Goal: Communication & Community: Answer question/provide support

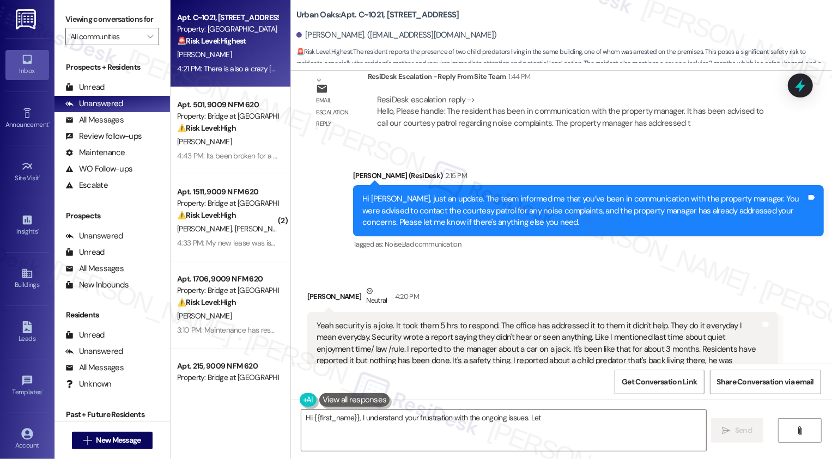
scroll to position [5342, 0]
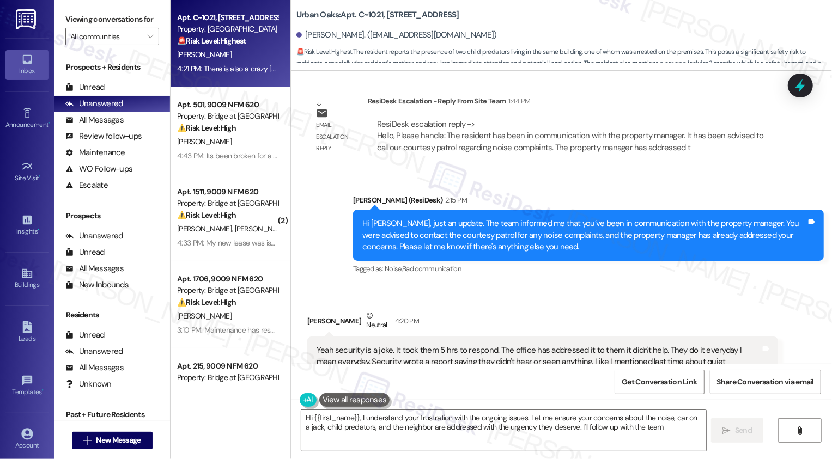
type textarea "Hi {{first_name}}, I understand your frustration with the ongoing issues. Let m…"
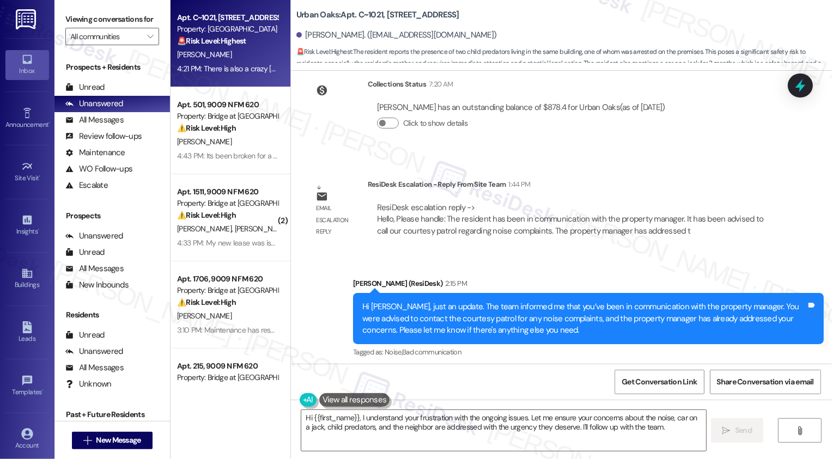
scroll to position [5185, 0]
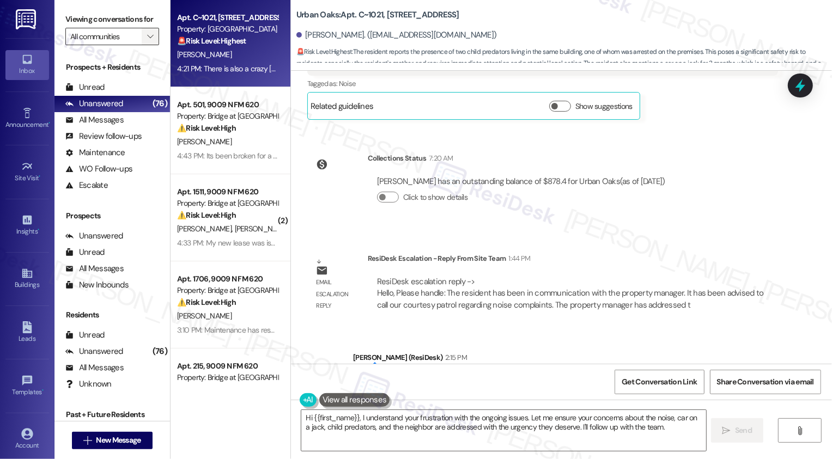
click at [147, 41] on icon "" at bounding box center [150, 36] width 6 height 9
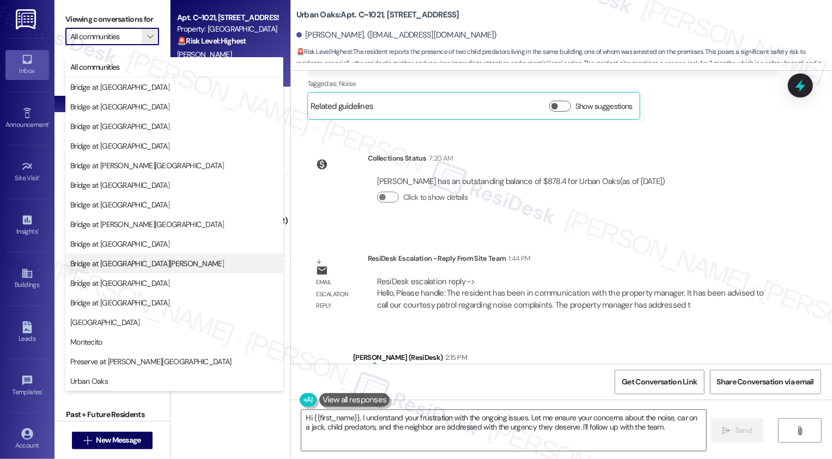
click at [125, 257] on button "Bridge at [GEOGRAPHIC_DATA][PERSON_NAME]" at bounding box center [174, 264] width 218 height 20
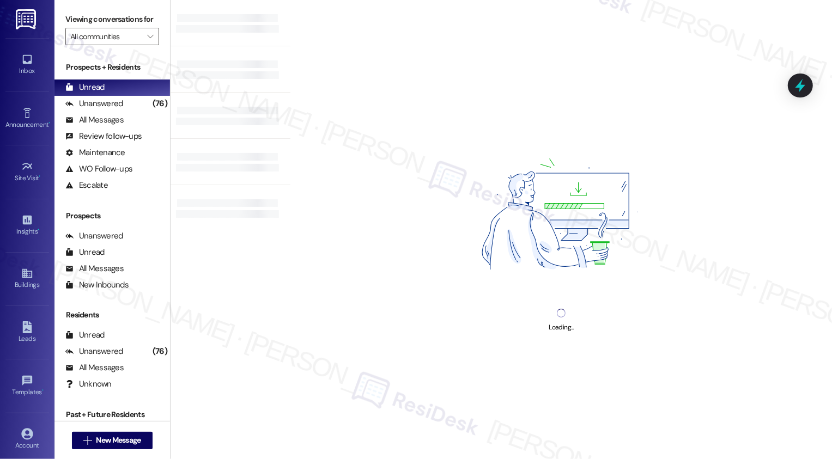
type input "Bridge at [GEOGRAPHIC_DATA][PERSON_NAME]"
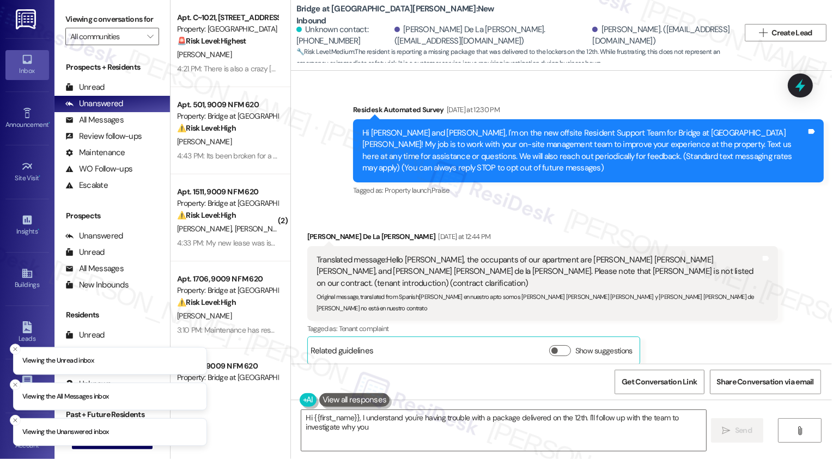
scroll to position [1541, 0]
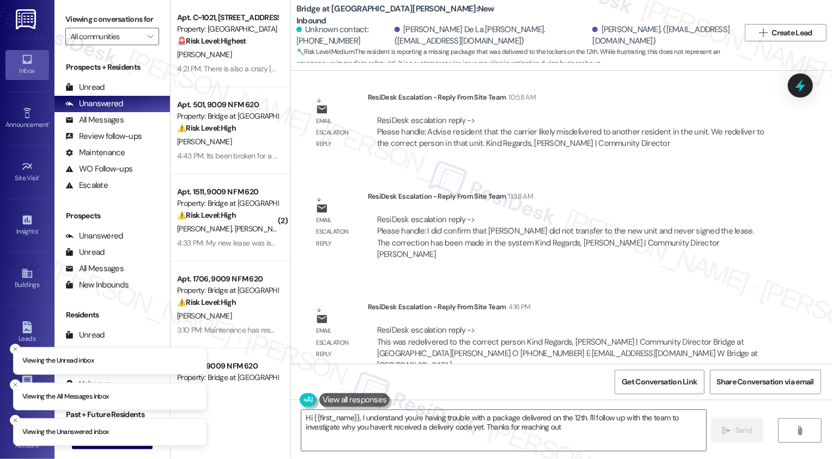
type textarea "Hi {{first_name}}, I understand you're having trouble with a package delivered …"
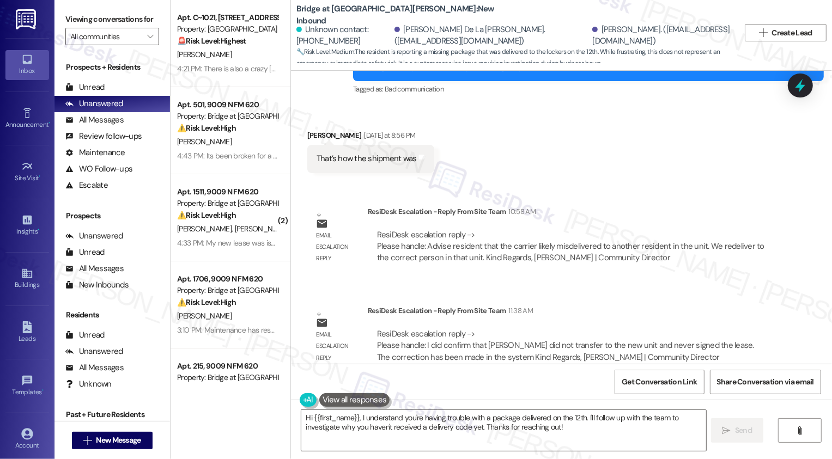
scroll to position [1344, 0]
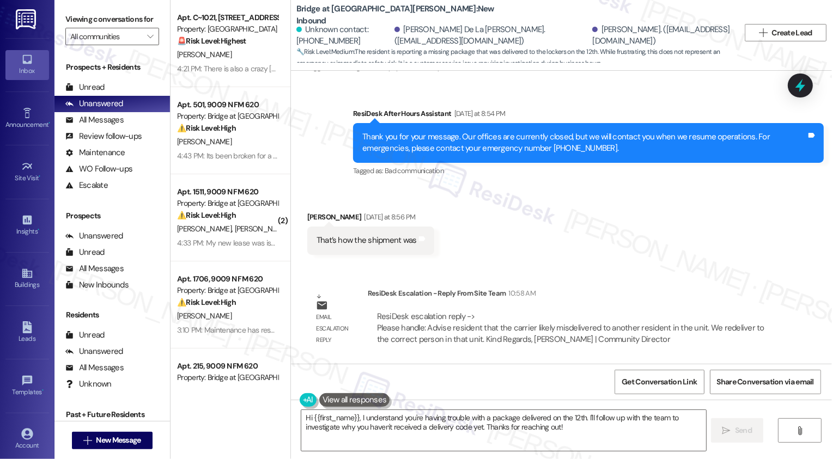
drag, startPoint x: 300, startPoint y: 215, endPoint x: 364, endPoint y: 214, distance: 64.3
click at [364, 214] on div "[PERSON_NAME] [DATE] at 8:56 PM" at bounding box center [370, 218] width 127 height 15
copy div "[PERSON_NAME]"
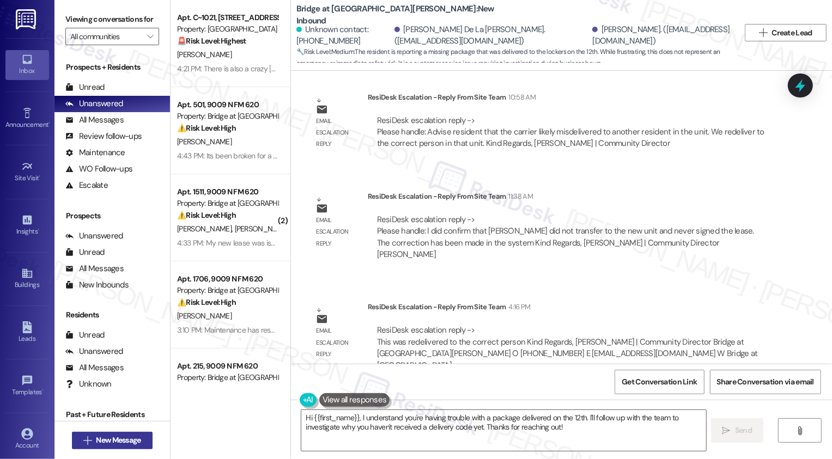
click at [115, 440] on span "New Message" at bounding box center [118, 440] width 45 height 11
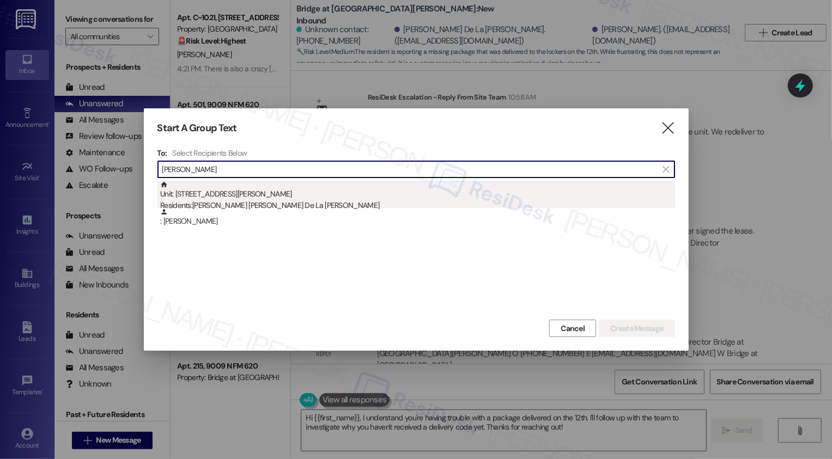
type input "[PERSON_NAME]"
click at [258, 204] on div "Residents: [PERSON_NAME] [PERSON_NAME] De La [PERSON_NAME]" at bounding box center [417, 205] width 515 height 11
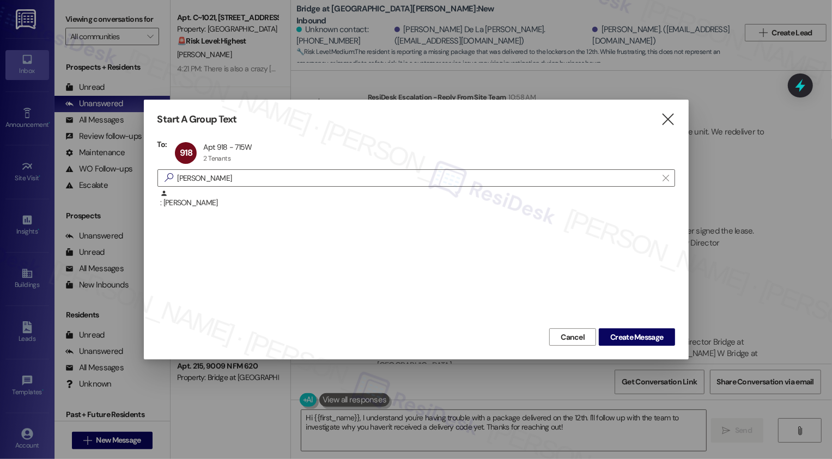
click at [766, 171] on div at bounding box center [416, 229] width 832 height 459
click at [671, 123] on icon "" at bounding box center [667, 119] width 15 height 11
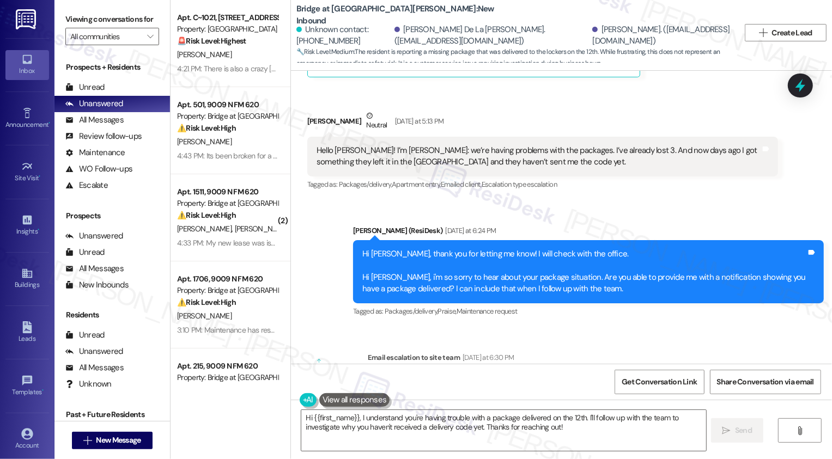
scroll to position [224, 0]
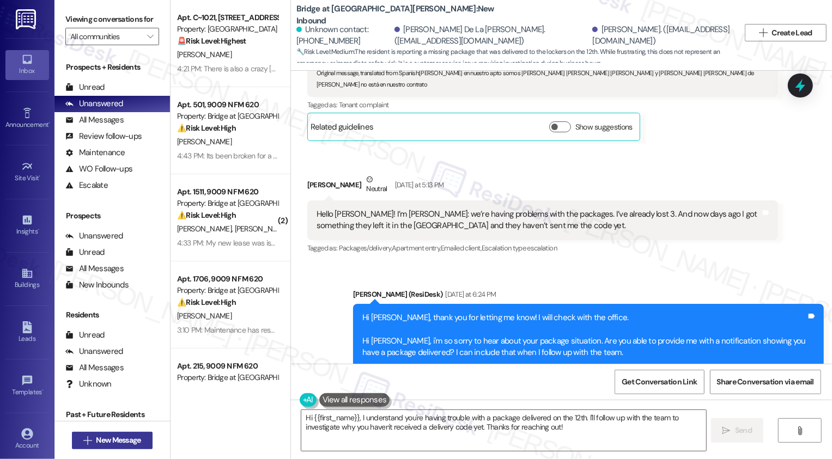
click at [113, 438] on span "New Message" at bounding box center [118, 440] width 45 height 11
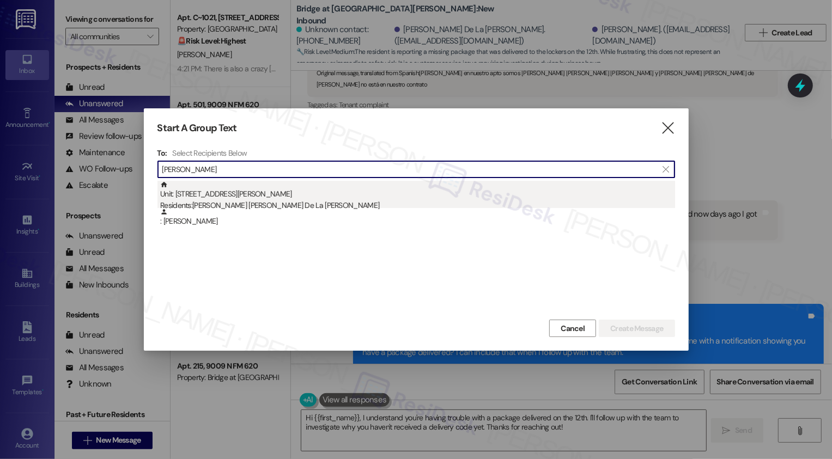
type input "[PERSON_NAME]"
click at [277, 196] on div "Unit: 918 - 715 W [PERSON_NAME] Residents: [PERSON_NAME] [PERSON_NAME] De La [P…" at bounding box center [417, 196] width 515 height 31
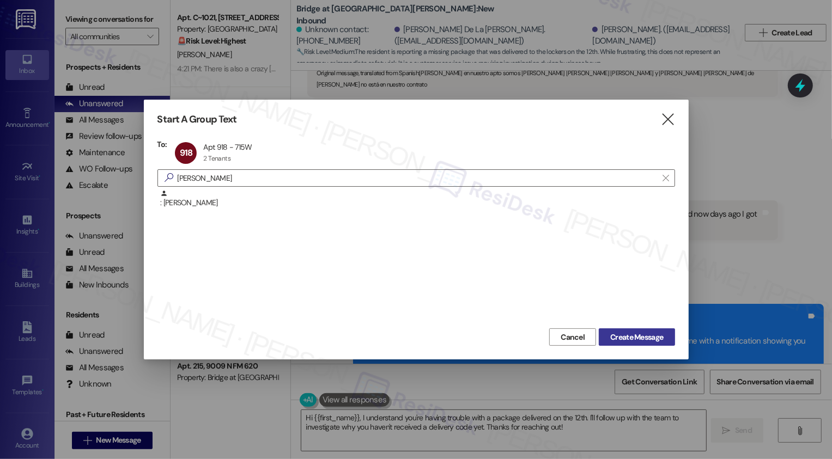
click at [618, 333] on span "Create Message" at bounding box center [636, 337] width 53 height 11
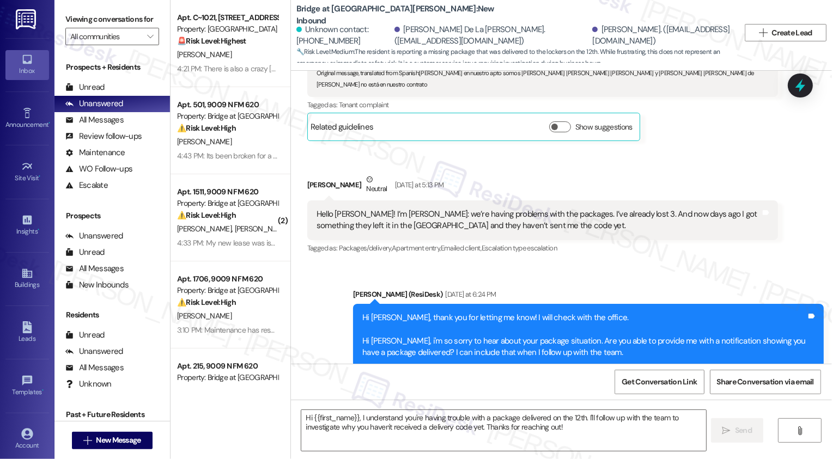
type textarea "Fetching suggested responses. Please feel free to read through the conversation…"
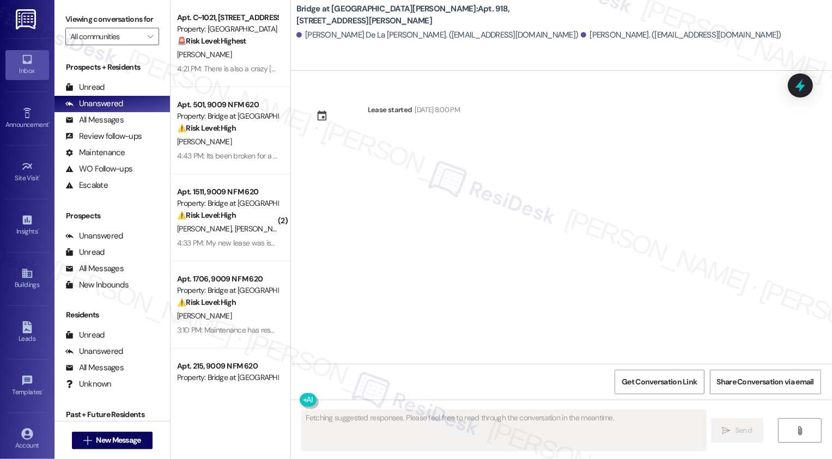
scroll to position [0, 0]
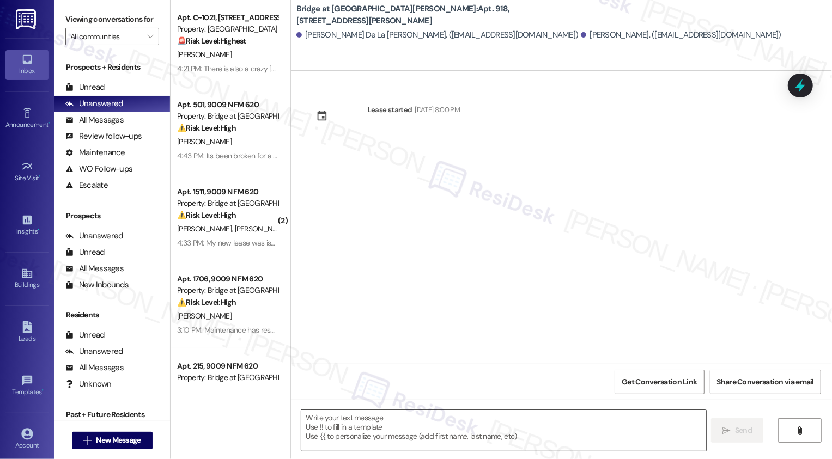
click at [385, 422] on textarea at bounding box center [503, 430] width 405 height 41
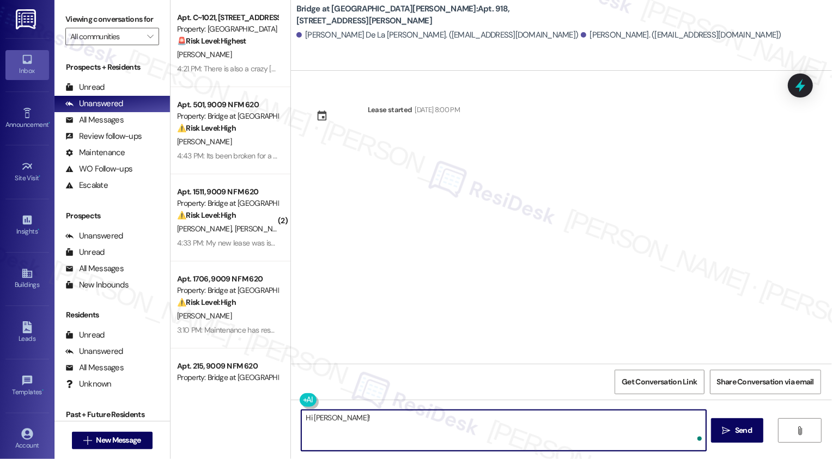
paste textarea "[PERSON_NAME]"
drag, startPoint x: 348, startPoint y: 418, endPoint x: 449, endPoint y: 422, distance: 101.4
click at [449, 422] on textarea "Hi [PERSON_NAME]! [PERSON_NAME]" at bounding box center [503, 430] width 405 height 41
click at [512, 432] on textarea "Hi [PERSON_NAME]! The office has mentioned that they have redek" at bounding box center [503, 430] width 405 height 41
paste textarea "carrier likely misdelivered to another resident in the unit. We redeliver to th…"
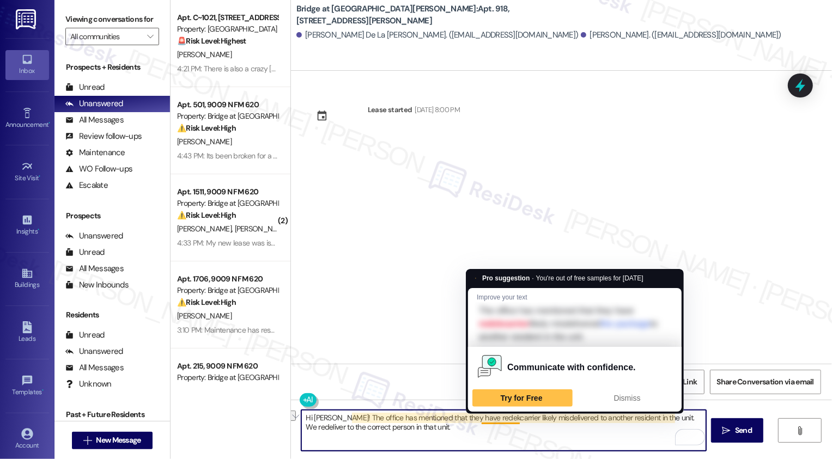
drag, startPoint x: 442, startPoint y: 418, endPoint x: 491, endPoint y: 419, distance: 49.0
click at [491, 419] on textarea "Hi [PERSON_NAME]! The office has mentioned that they have redekcarrier likely m…" at bounding box center [503, 430] width 405 height 41
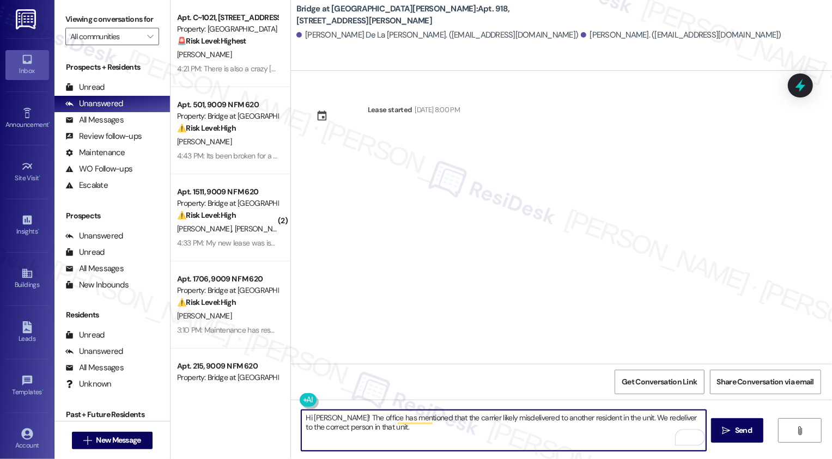
click at [542, 418] on textarea "Hi [PERSON_NAME]! The office has mentioned that the carrier likely misdelivered…" at bounding box center [503, 430] width 405 height 41
drag, startPoint x: 679, startPoint y: 418, endPoint x: 688, endPoint y: 418, distance: 9.3
click at [688, 418] on textarea "Hi [PERSON_NAME]! The office has mentioned that the carrier likely misdelivered…" at bounding box center [503, 430] width 405 height 41
drag, startPoint x: 395, startPoint y: 428, endPoint x: 552, endPoint y: 441, distance: 157.4
click at [552, 441] on textarea "Hi [PERSON_NAME]! The office has mentioned that the carrier likely misdelivered…" at bounding box center [503, 430] width 405 height 41
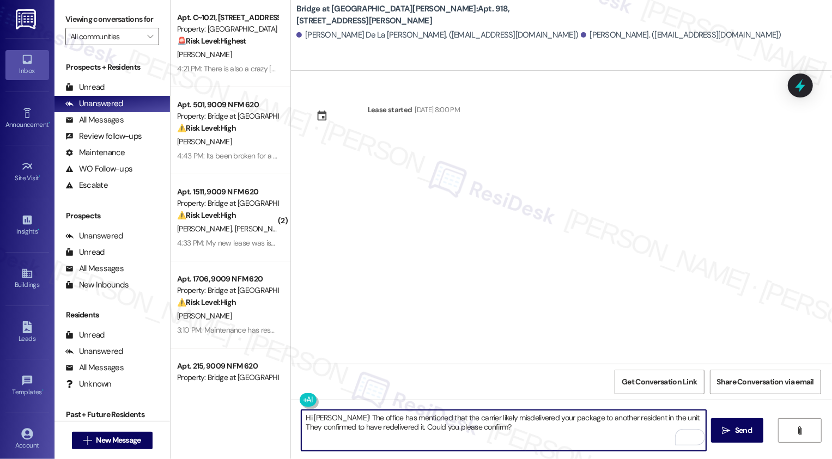
click at [547, 425] on textarea "Hi [PERSON_NAME]! The office has mentioned that the carrier likely misdelivered…" at bounding box center [503, 430] width 405 height 41
click at [576, 426] on textarea "Hi [PERSON_NAME]! The office has mentioned that the carrier likely misdelivered…" at bounding box center [503, 430] width 405 height 41
click at [478, 429] on textarea "Hi [PERSON_NAME]! The office has mentioned that the carrier likely misdelivered…" at bounding box center [503, 430] width 405 height 41
click at [309, 428] on textarea "Hi [PERSON_NAME]! The office has mentioned that the carrier likely misdelivered…" at bounding box center [503, 430] width 405 height 41
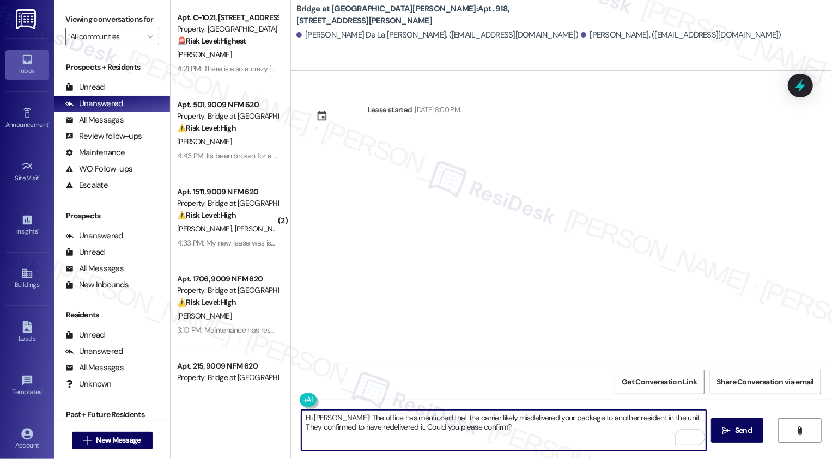
click at [309, 428] on textarea "Hi [PERSON_NAME]! The office has mentioned that the carrier likely misdelivered…" at bounding box center [503, 430] width 405 height 41
click at [414, 426] on textarea "Hi [PERSON_NAME]! The office has mentioned that the carrier likely misdelivered…" at bounding box center [503, 430] width 405 height 41
type textarea "Hi [PERSON_NAME]! The office has mentioned that the carrier likely misdelivered…"
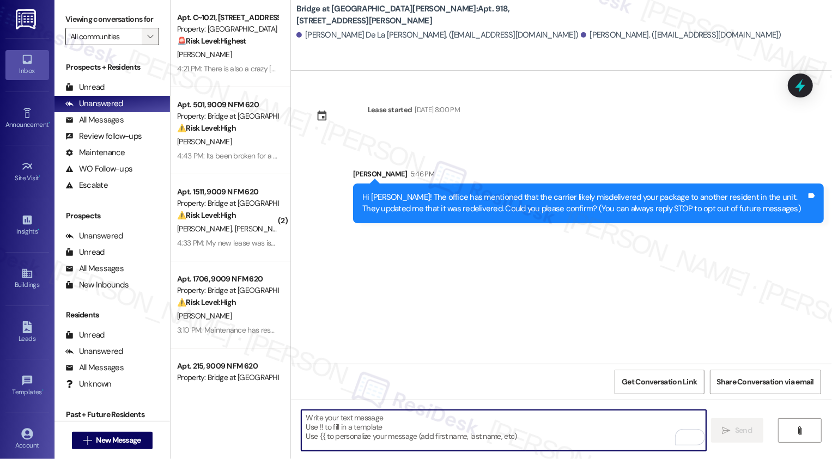
click at [147, 41] on icon "" at bounding box center [150, 36] width 6 height 9
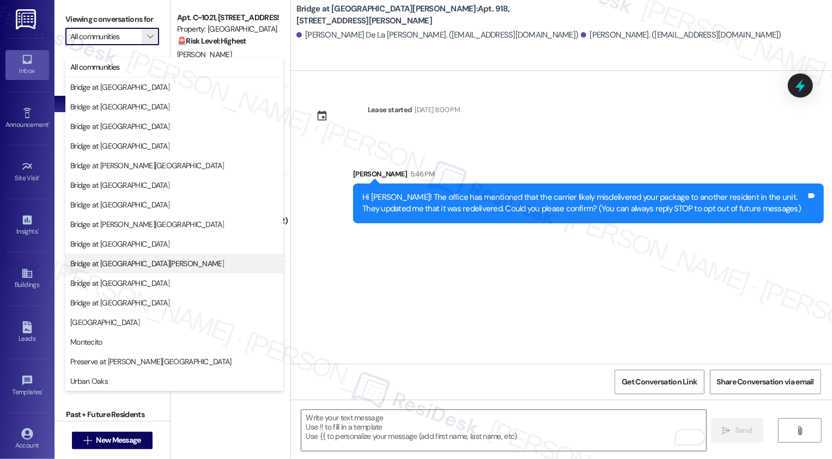
click at [125, 258] on span "Bridge at [GEOGRAPHIC_DATA][PERSON_NAME]" at bounding box center [147, 263] width 154 height 11
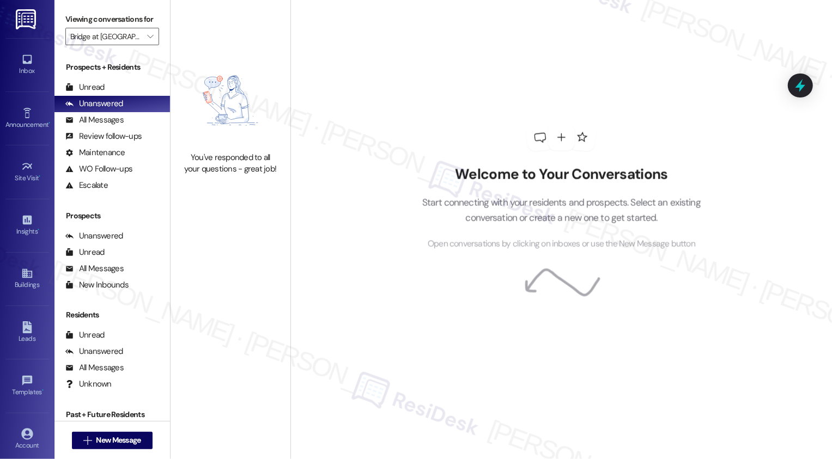
type input "Bridge at [GEOGRAPHIC_DATA][PERSON_NAME]"
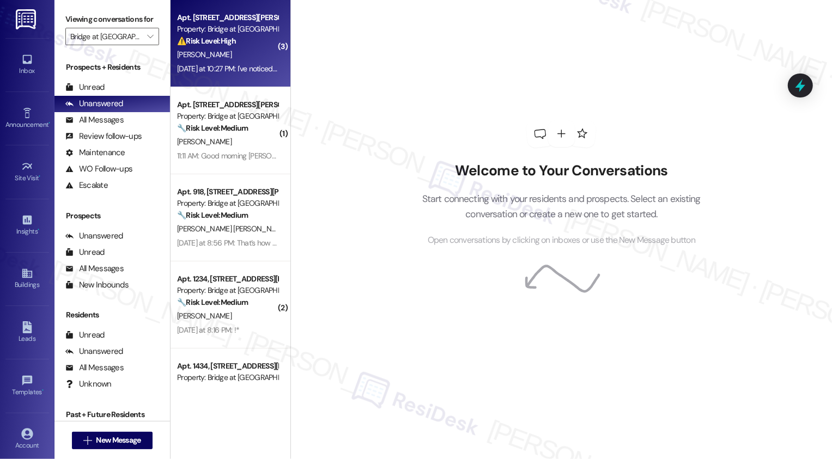
click at [248, 56] on div "[PERSON_NAME]" at bounding box center [227, 55] width 103 height 14
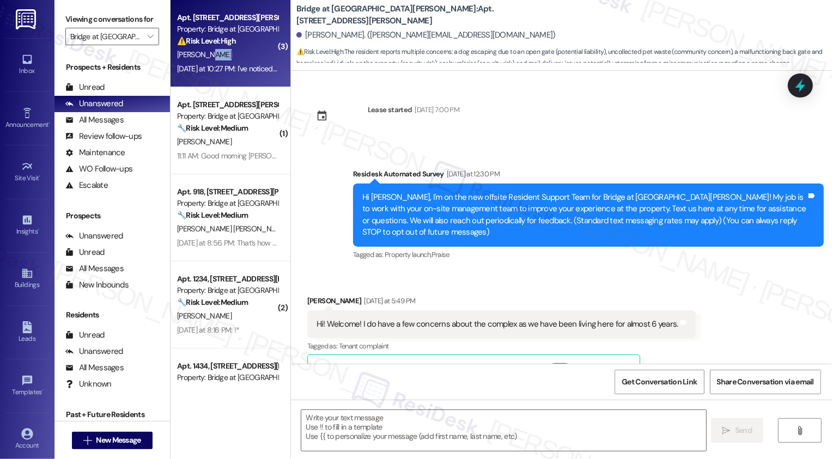
click at [248, 56] on div "[PERSON_NAME]" at bounding box center [227, 55] width 103 height 14
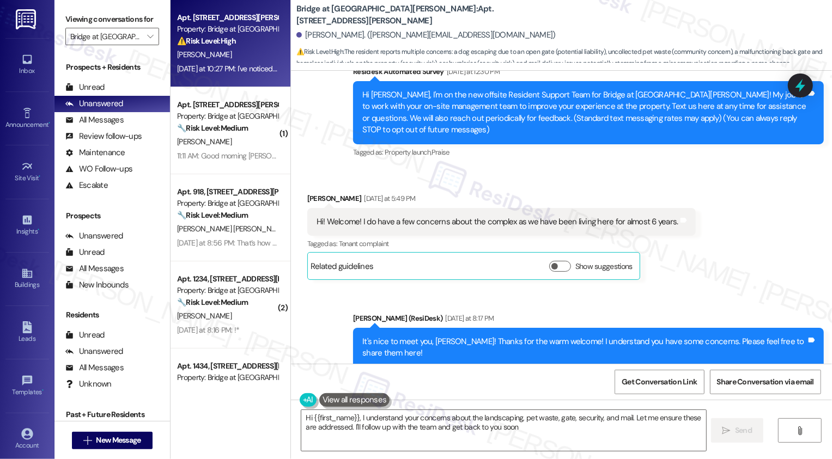
type textarea "Hi {{first_name}}, I understand your concerns about the landscaping, pet waste,…"
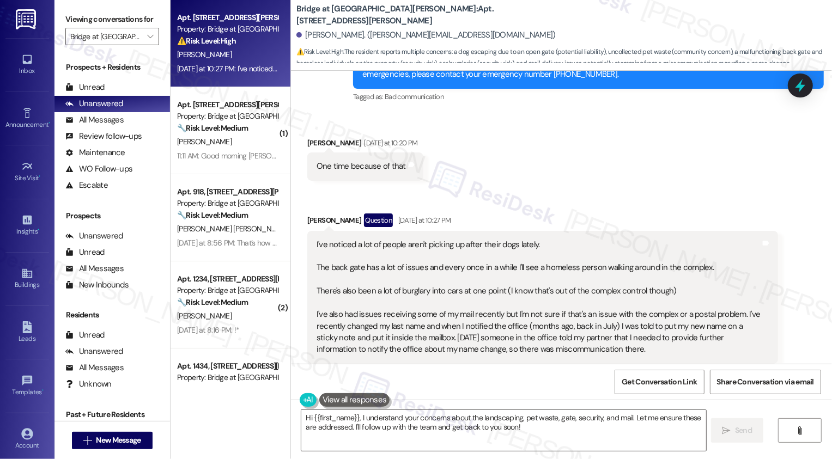
scroll to position [623, 0]
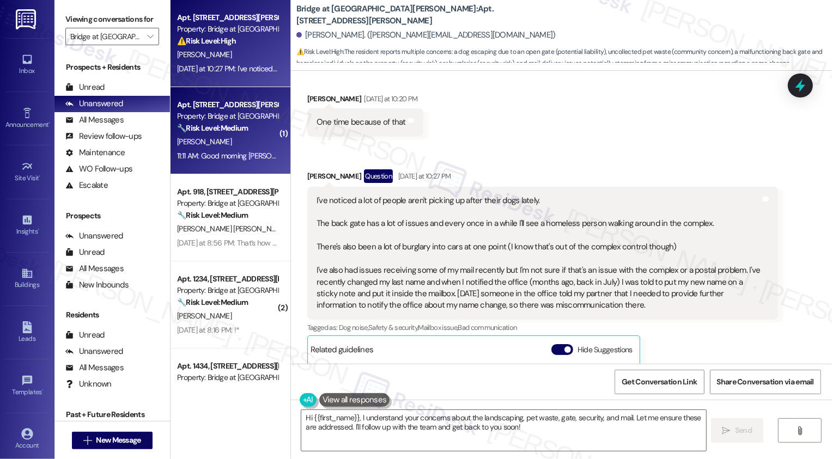
click at [238, 153] on div "11:11 AM: Good morning [PERSON_NAME]. I found the one recent in my box this mor…" at bounding box center [800, 156] width 1247 height 10
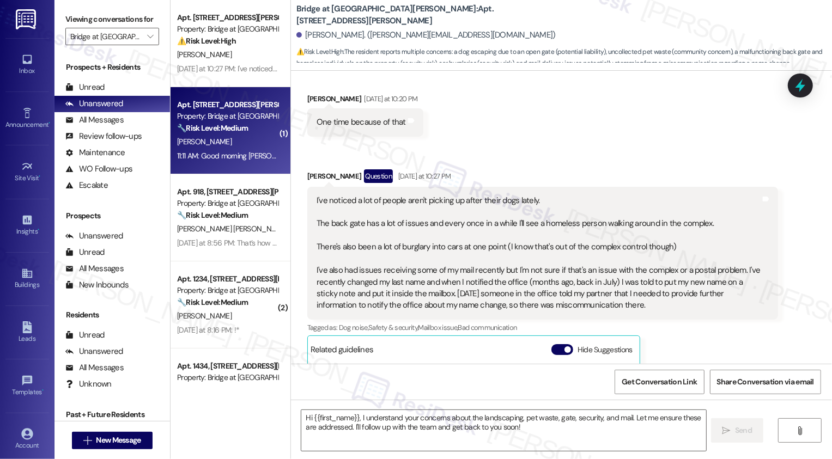
click at [238, 153] on div "11:11 AM: Good morning [PERSON_NAME]. I found the one recent in my box this mor…" at bounding box center [800, 156] width 1247 height 10
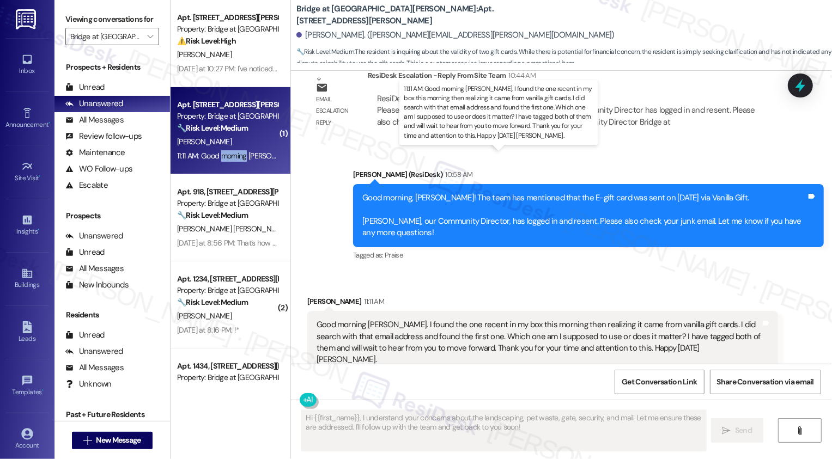
click at [238, 153] on div "11:11 AM: Good morning [PERSON_NAME]. I found the one recent in my box this mor…" at bounding box center [800, 156] width 1247 height 10
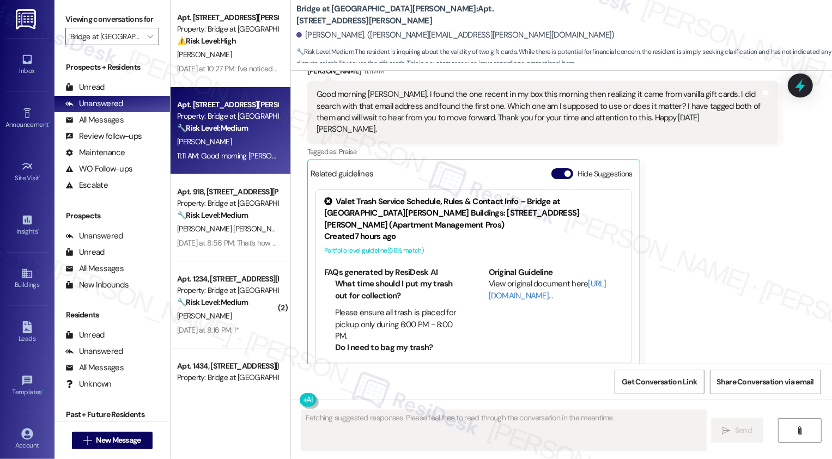
scroll to position [760, 0]
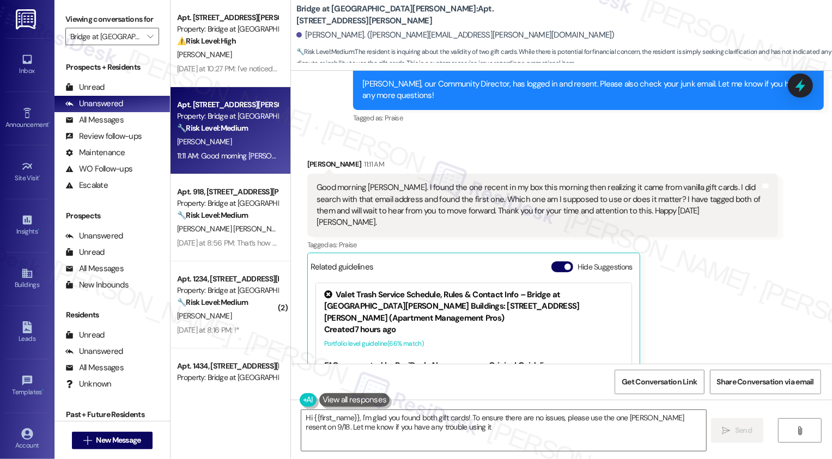
type textarea "Hi {{first_name}}, I'm glad you found both gift cards! To ensure there are no i…"
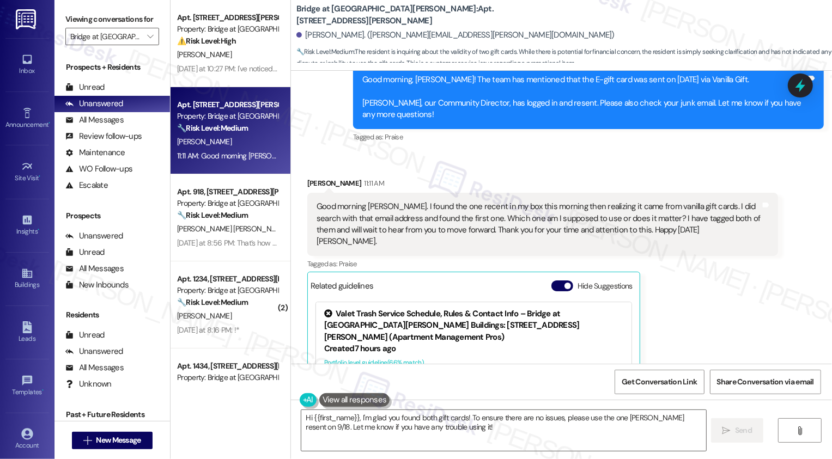
scroll to position [742, 0]
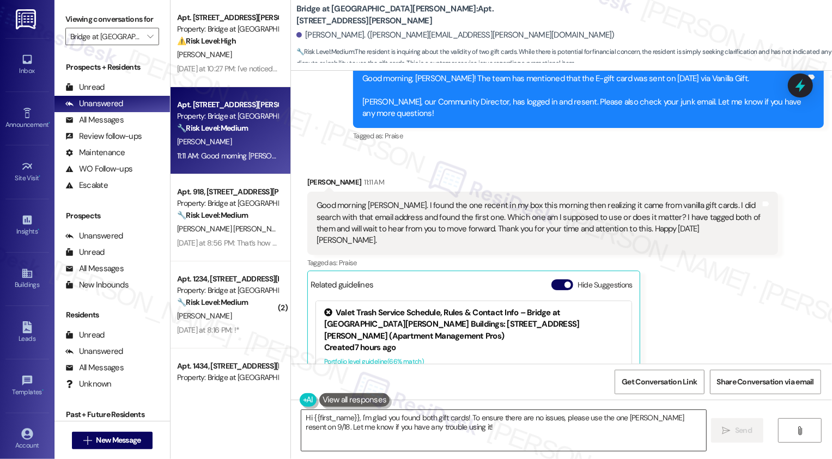
click at [365, 423] on textarea "Hi {{first_name}}, I'm glad you found both gift cards! To ensure there are no i…" at bounding box center [503, 430] width 405 height 41
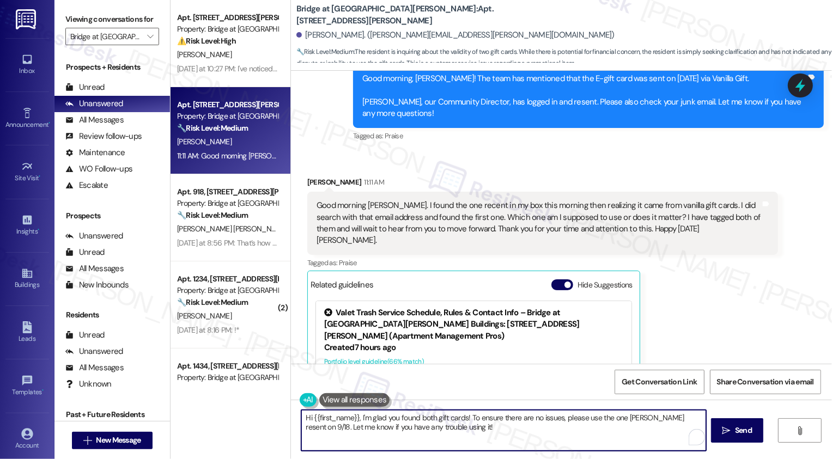
click at [478, 426] on textarea "Hi {{first_name}}, I'm glad you found both gift cards! To ensure there are no i…" at bounding box center [503, 430] width 405 height 41
click at [456, 430] on textarea "Hi {{first_name}}, I'm glad you found both gift cards! To ensure there are no i…" at bounding box center [503, 430] width 405 height 41
click at [731, 431] on span " Send" at bounding box center [737, 430] width 34 height 11
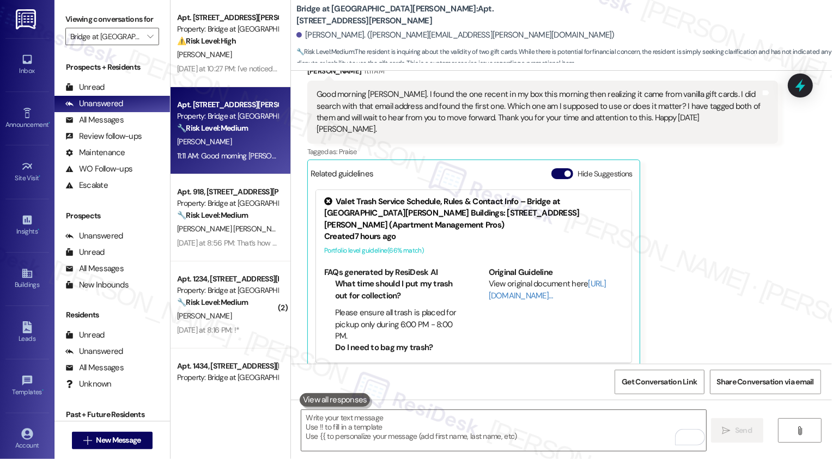
scroll to position [942, 0]
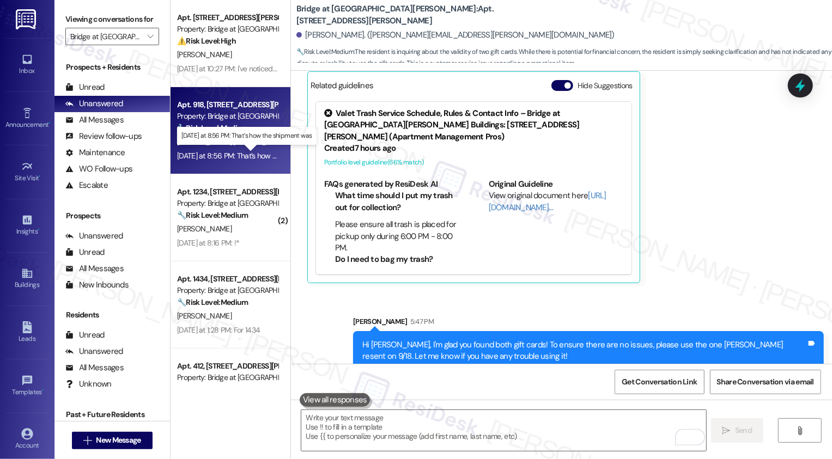
click at [228, 158] on div "[DATE] at 8:56 PM: That’s how the shipment was [DATE] at 8:56 PM: That’s how th…" at bounding box center [253, 156] width 152 height 10
type textarea "Fetching suggested responses. Please feel free to read through the conversation…"
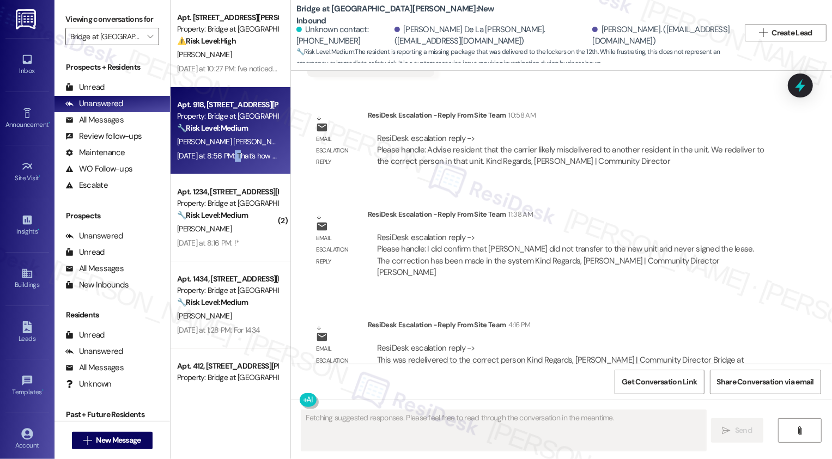
scroll to position [1541, 0]
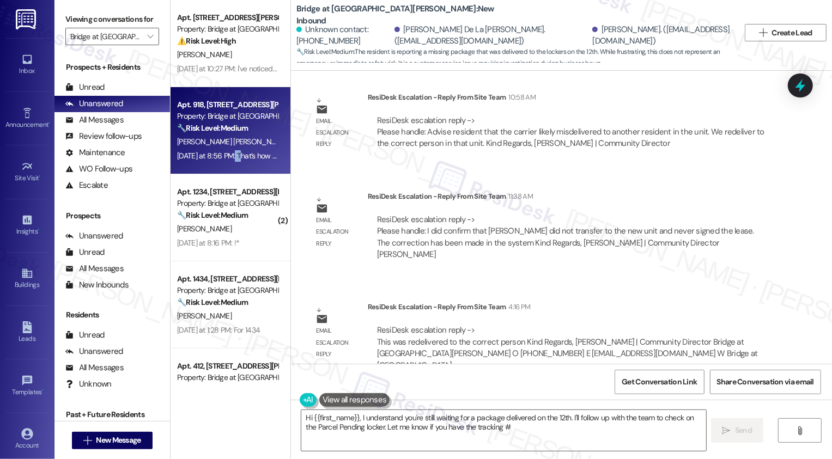
type textarea "Hi {{first_name}}, I understand you're still waiting for a package delivered on…"
click at [571, 301] on div "ResiDesk Escalation - Reply From Site Team 4:16 PM" at bounding box center [573, 308] width 410 height 15
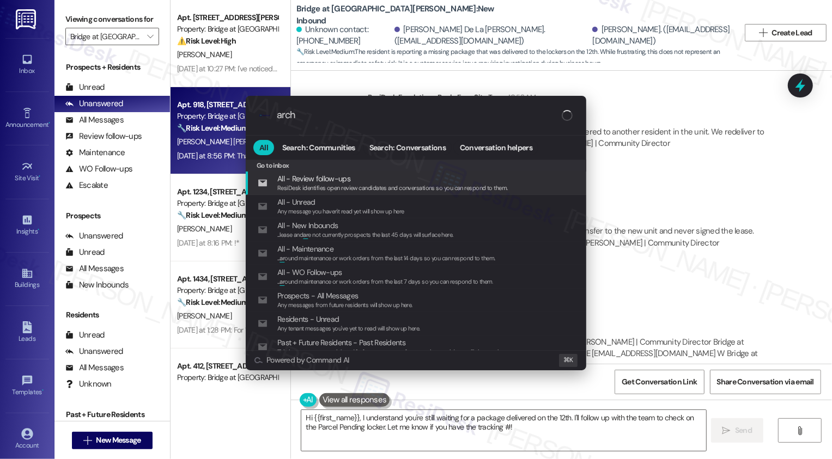
type input "archi"
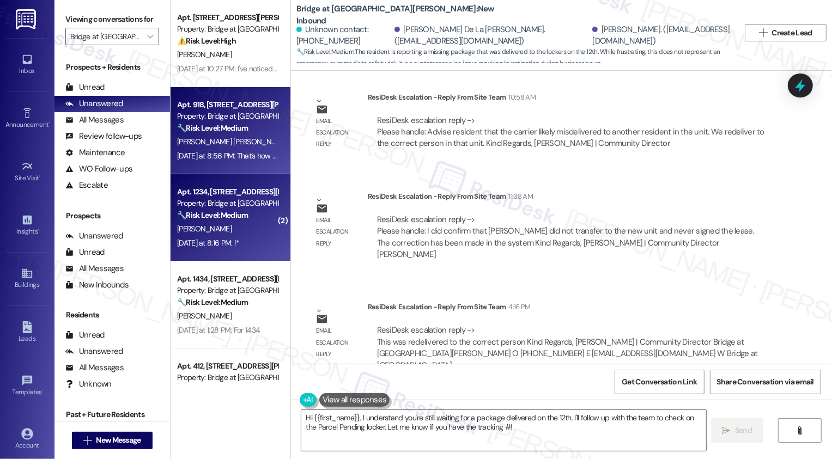
click at [242, 233] on div "[PERSON_NAME]" at bounding box center [227, 229] width 103 height 14
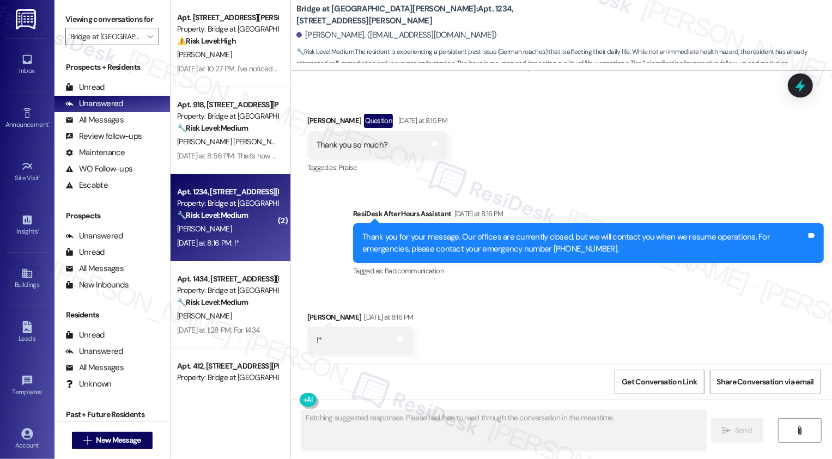
scroll to position [821, 0]
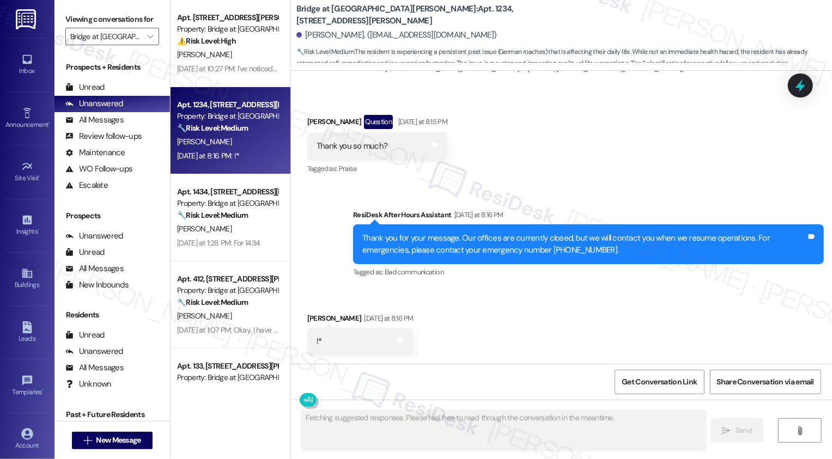
click at [234, 125] on strong "🔧 Risk Level: Medium" at bounding box center [212, 128] width 71 height 10
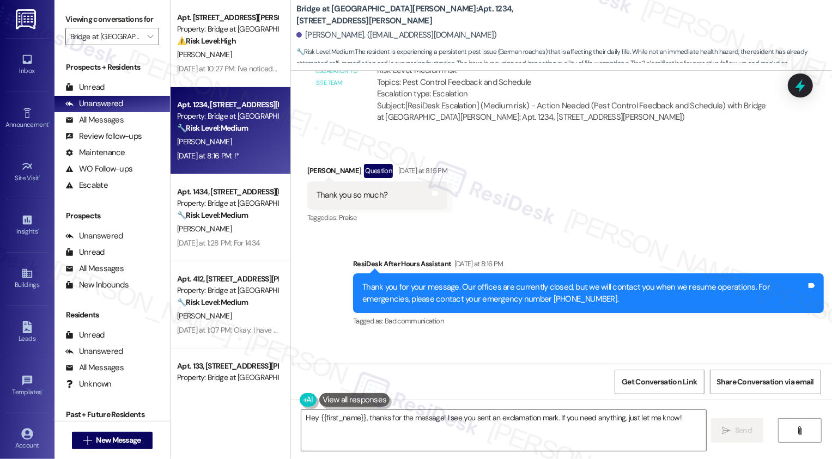
scroll to position [822, 0]
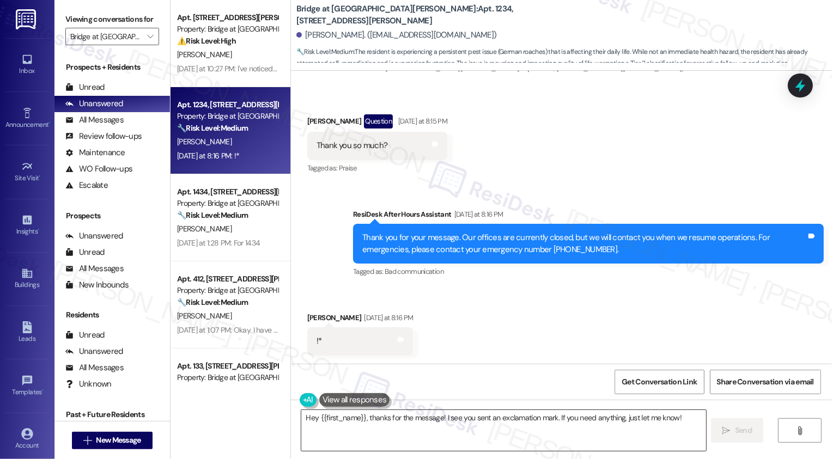
click at [401, 421] on textarea "Hey {{first_name}}, thanks for the message! I see you sent an exclamation mark.…" at bounding box center [503, 430] width 405 height 41
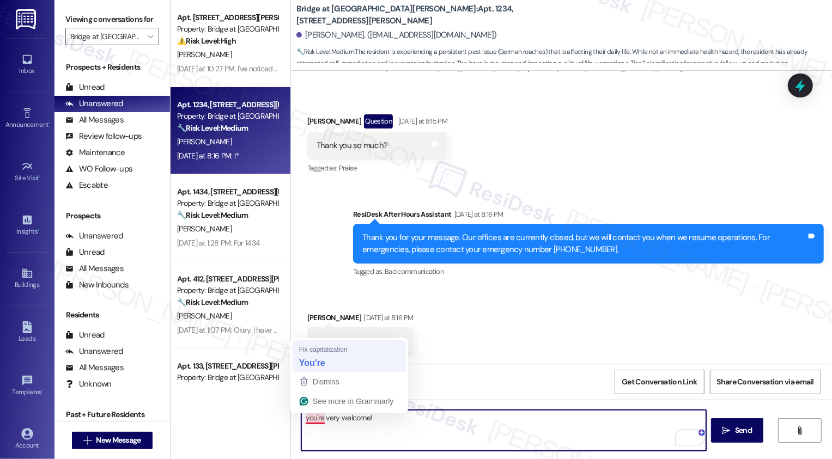
drag, startPoint x: 302, startPoint y: 418, endPoint x: 298, endPoint y: 352, distance: 66.0
click at [270, 418] on div "Apt. 1011, [STREET_ADDRESS][PERSON_NAME] Property: Bridge at [GEOGRAPHIC_DATA][…" at bounding box center [501, 229] width 661 height 459
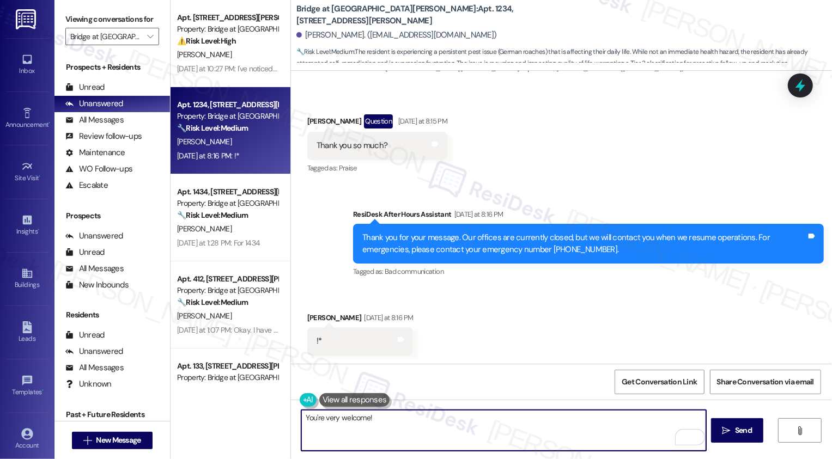
type textarea "You're very welcome!"
click at [335, 352] on div "!* Tags and notes" at bounding box center [360, 341] width 106 height 28
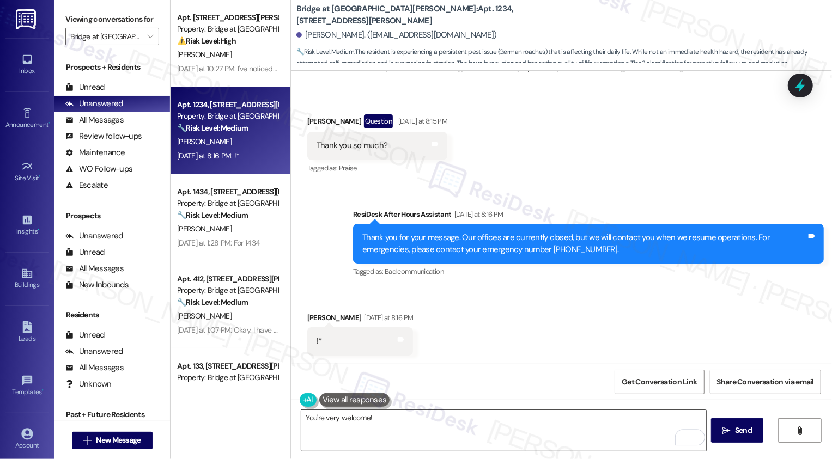
click at [400, 412] on textarea "You're very welcome!" at bounding box center [503, 430] width 405 height 41
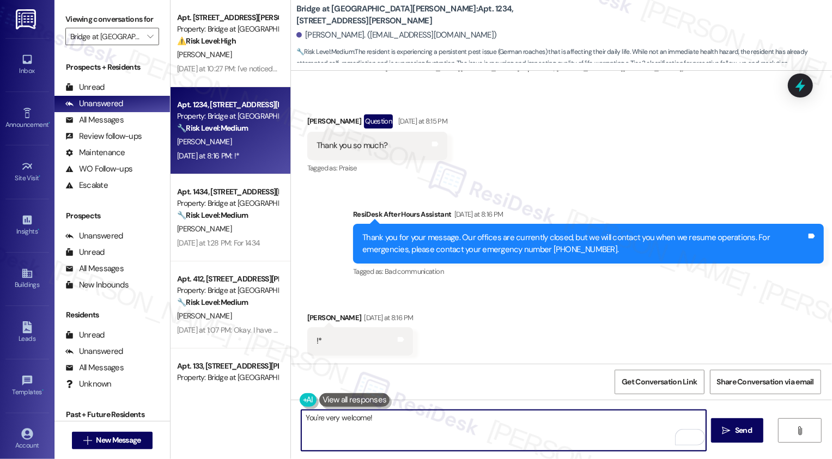
click at [525, 424] on textarea "You're very welcome!" at bounding box center [503, 430] width 405 height 41
click at [751, 437] on button " Send" at bounding box center [737, 430] width 53 height 25
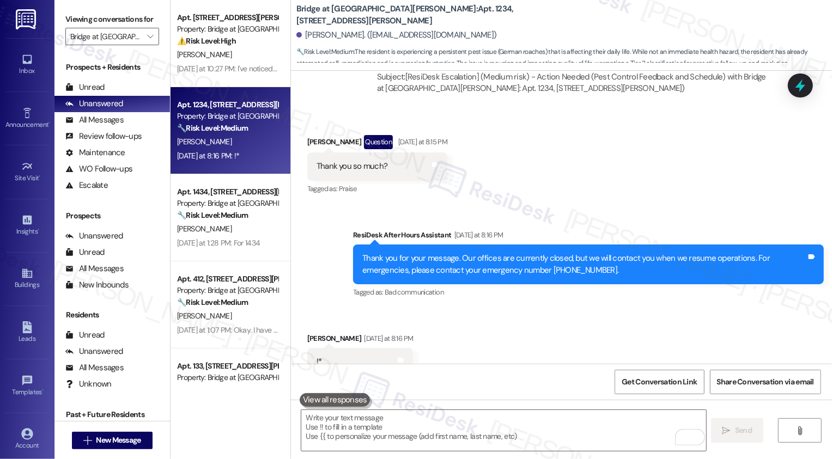
scroll to position [821, 0]
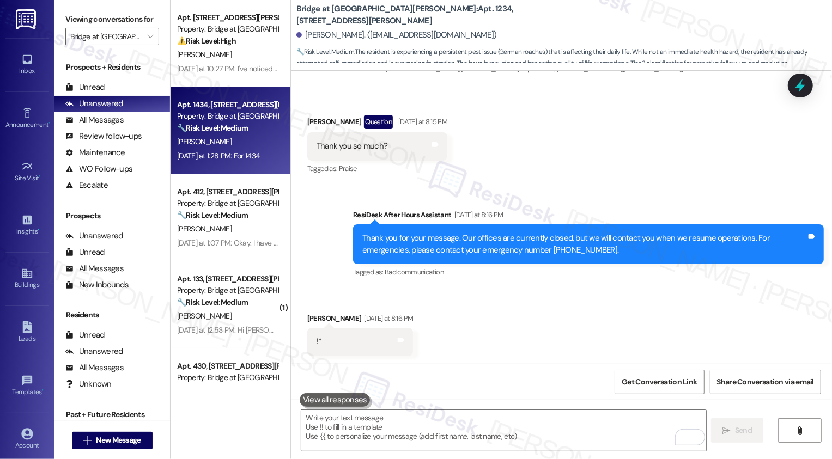
click at [226, 133] on div "🔧 Risk Level: Medium The resident is inquiring about a lease renewal offer. Thi…" at bounding box center [227, 128] width 101 height 11
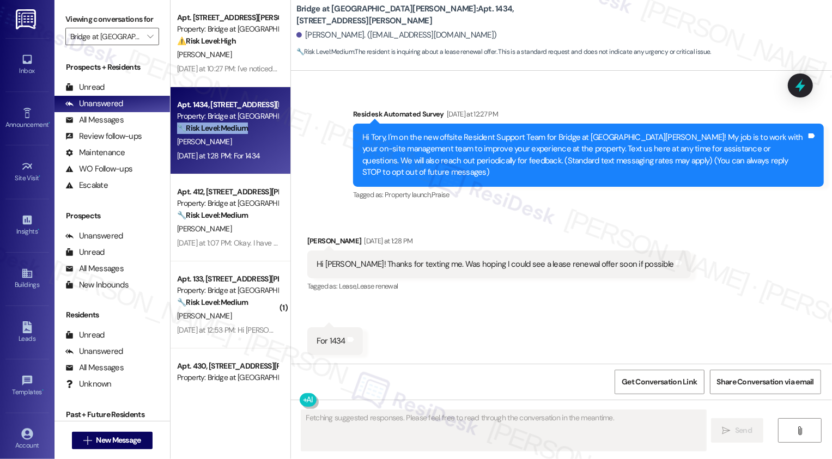
scroll to position [59, 0]
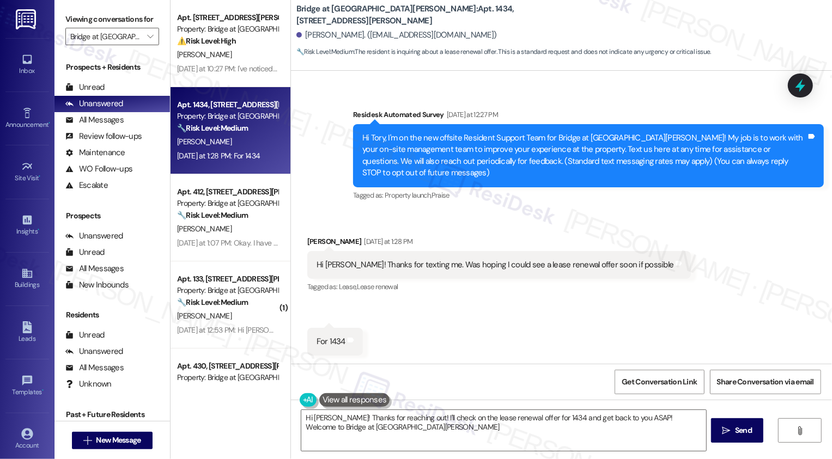
type textarea "Hi [PERSON_NAME]! Thanks for reaching out! I'll check on the lease renewal offe…"
